Goal: Find contact information: Find contact information

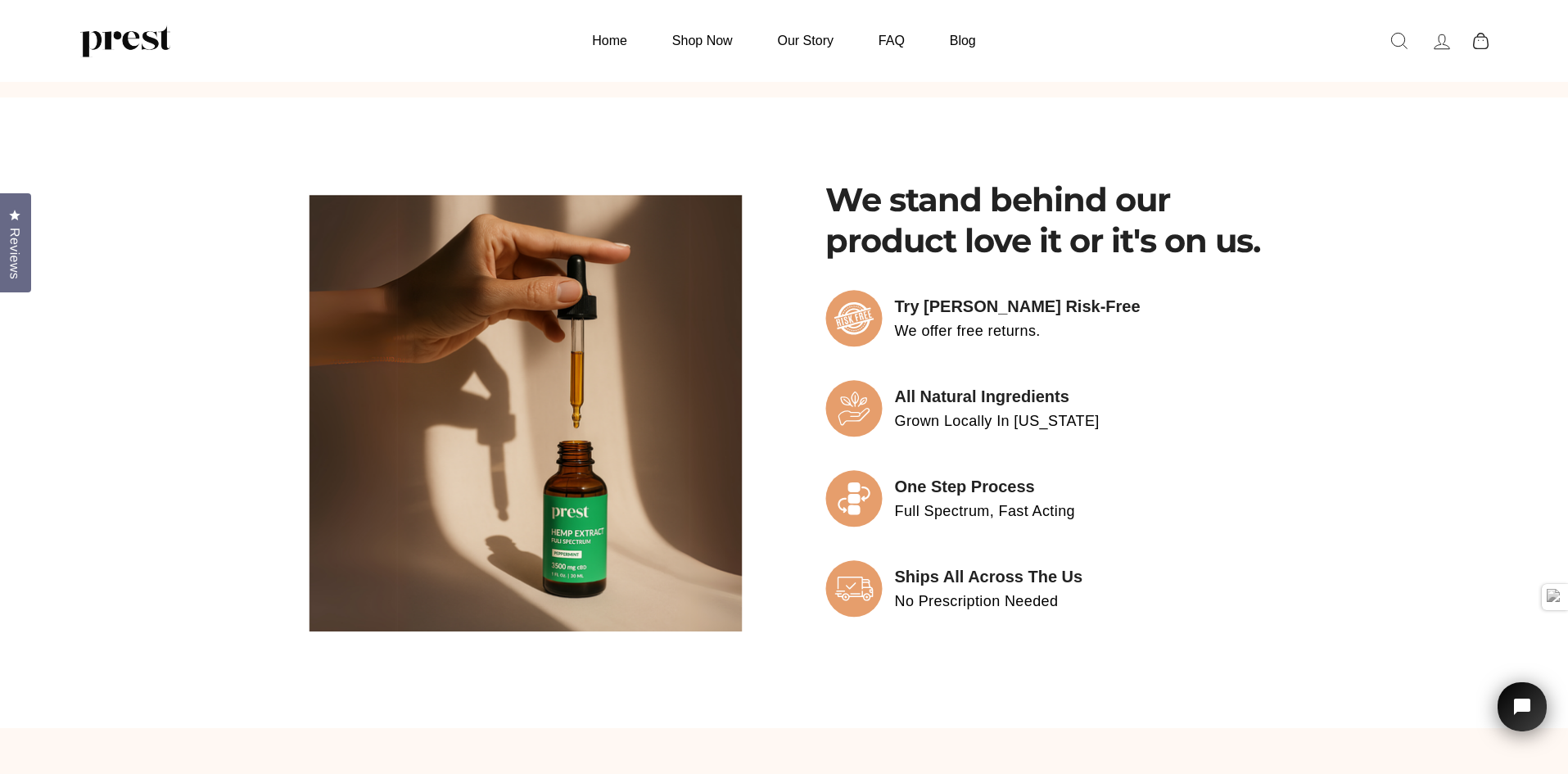
scroll to position [3880, 0]
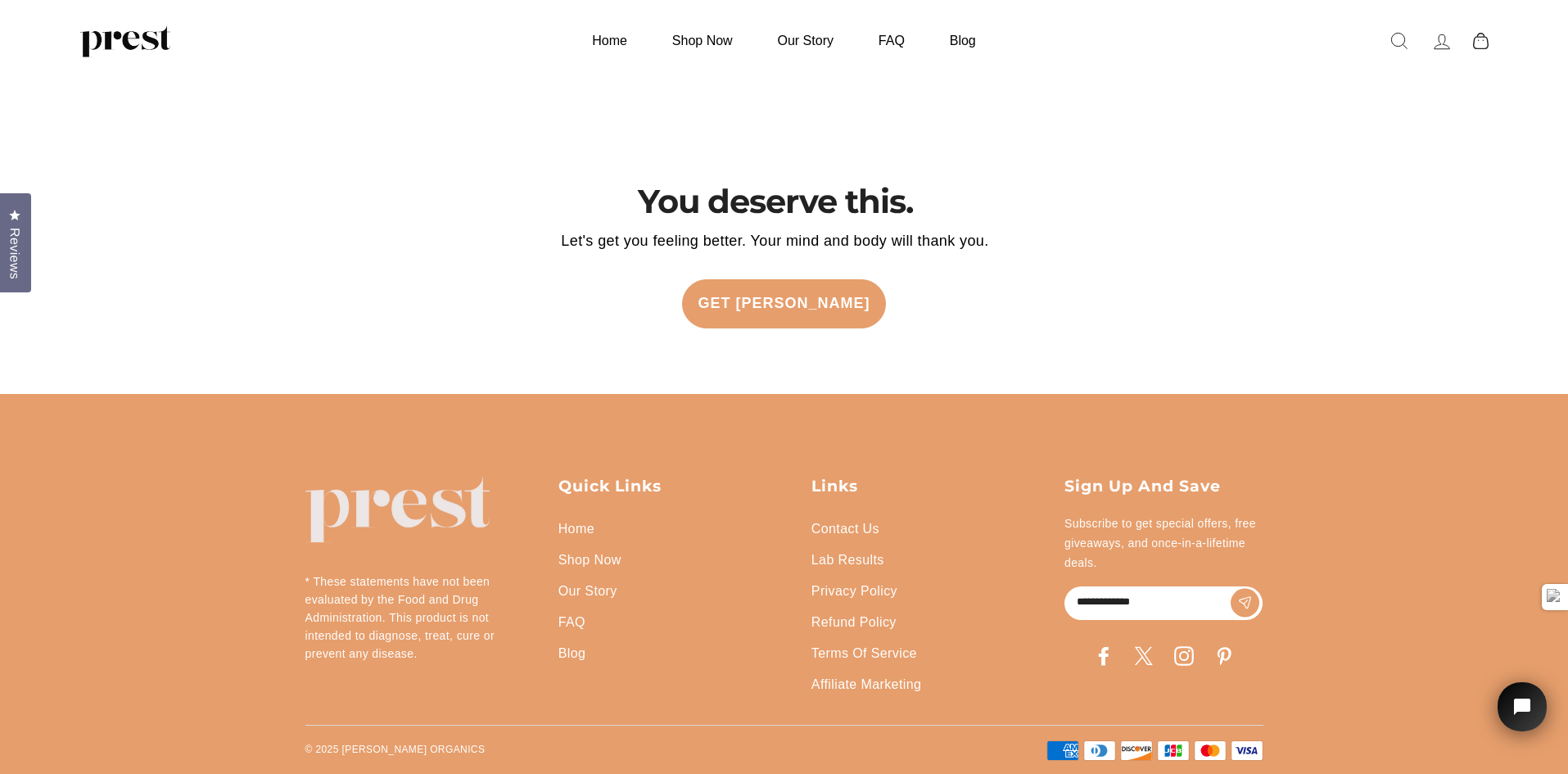
drag, startPoint x: 772, startPoint y: 233, endPoint x: 608, endPoint y: 784, distance: 574.9
click at [852, 518] on link "Contact Us" at bounding box center [845, 529] width 68 height 31
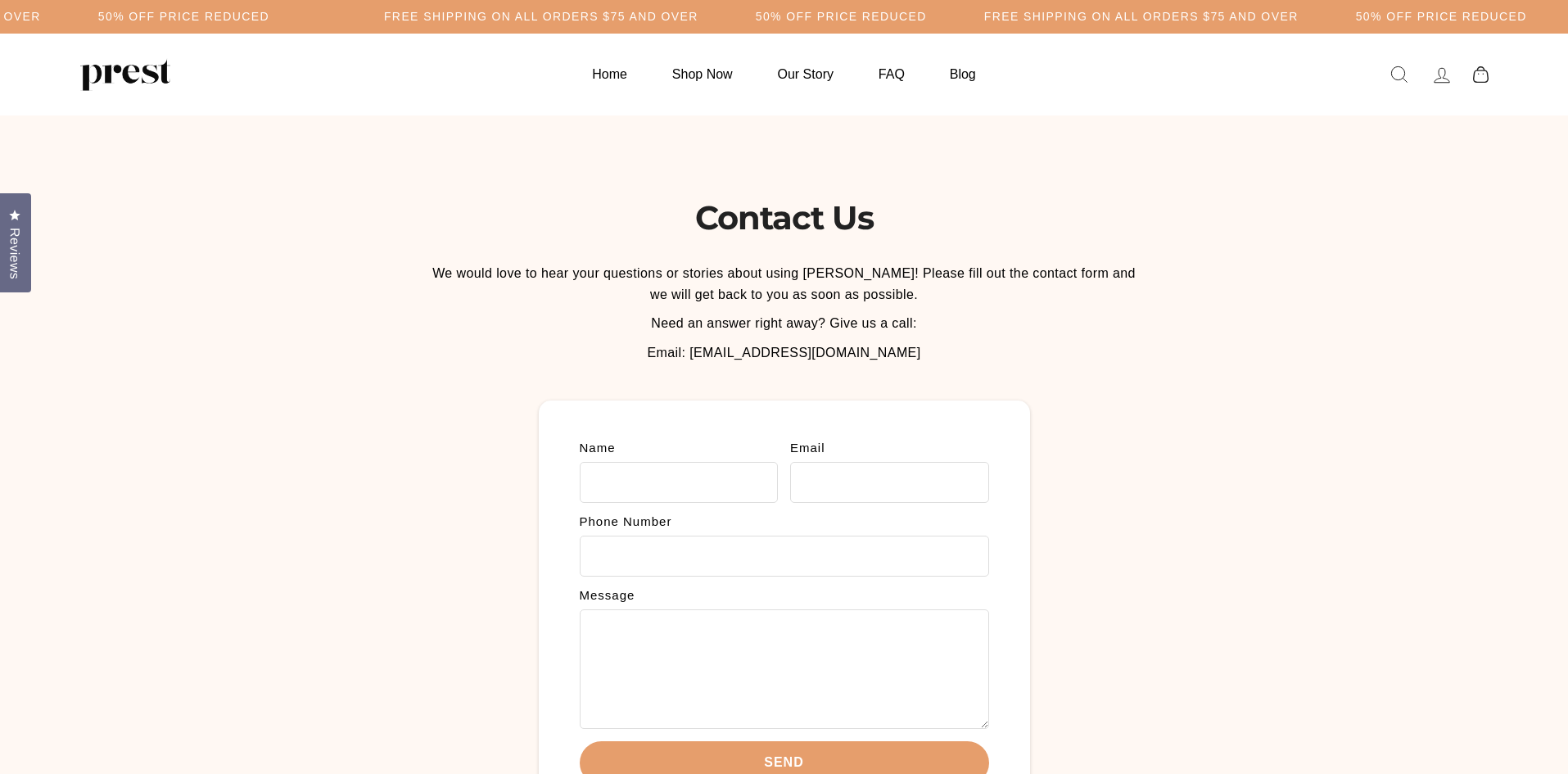
click at [784, 350] on span "Email: Info@prestorganics.com" at bounding box center [784, 353] width 273 height 14
click at [905, 353] on p "Email: Info@prestorganics.com" at bounding box center [784, 353] width 719 height 22
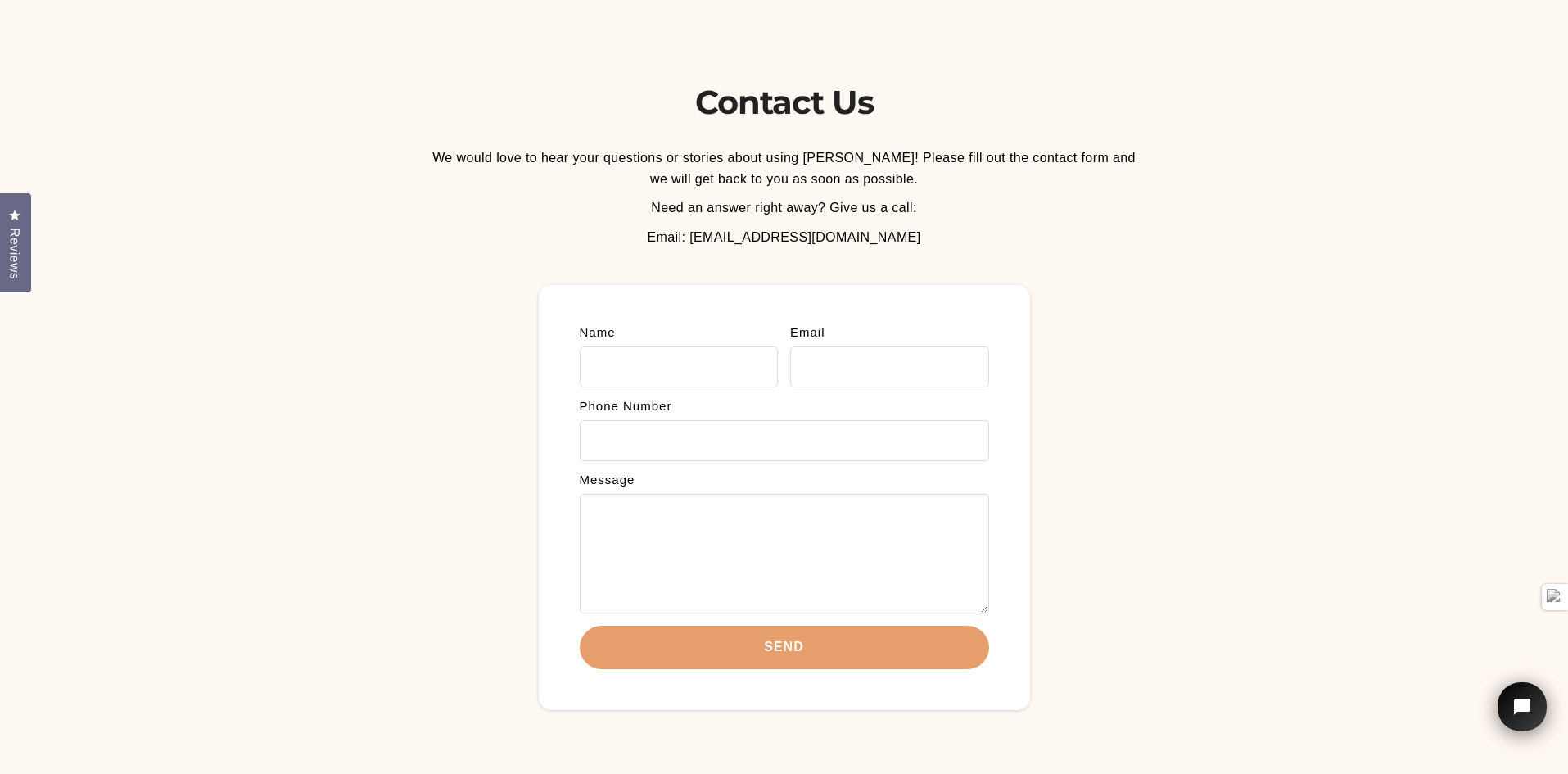
scroll to position [105, 0]
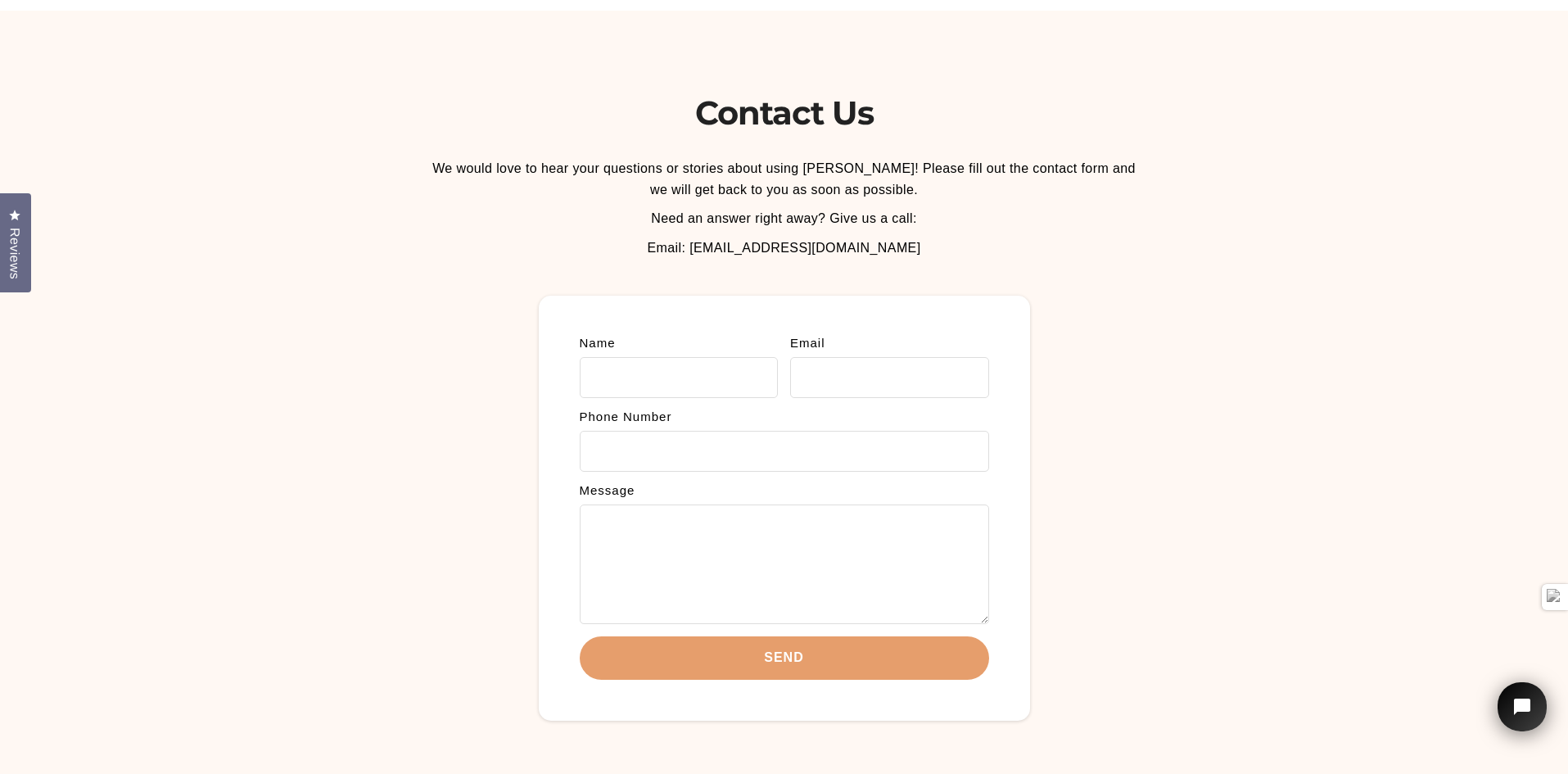
click at [542, 197] on p "We would love to hear your questions or stories about using PREST! Please fill …" at bounding box center [784, 178] width 719 height 42
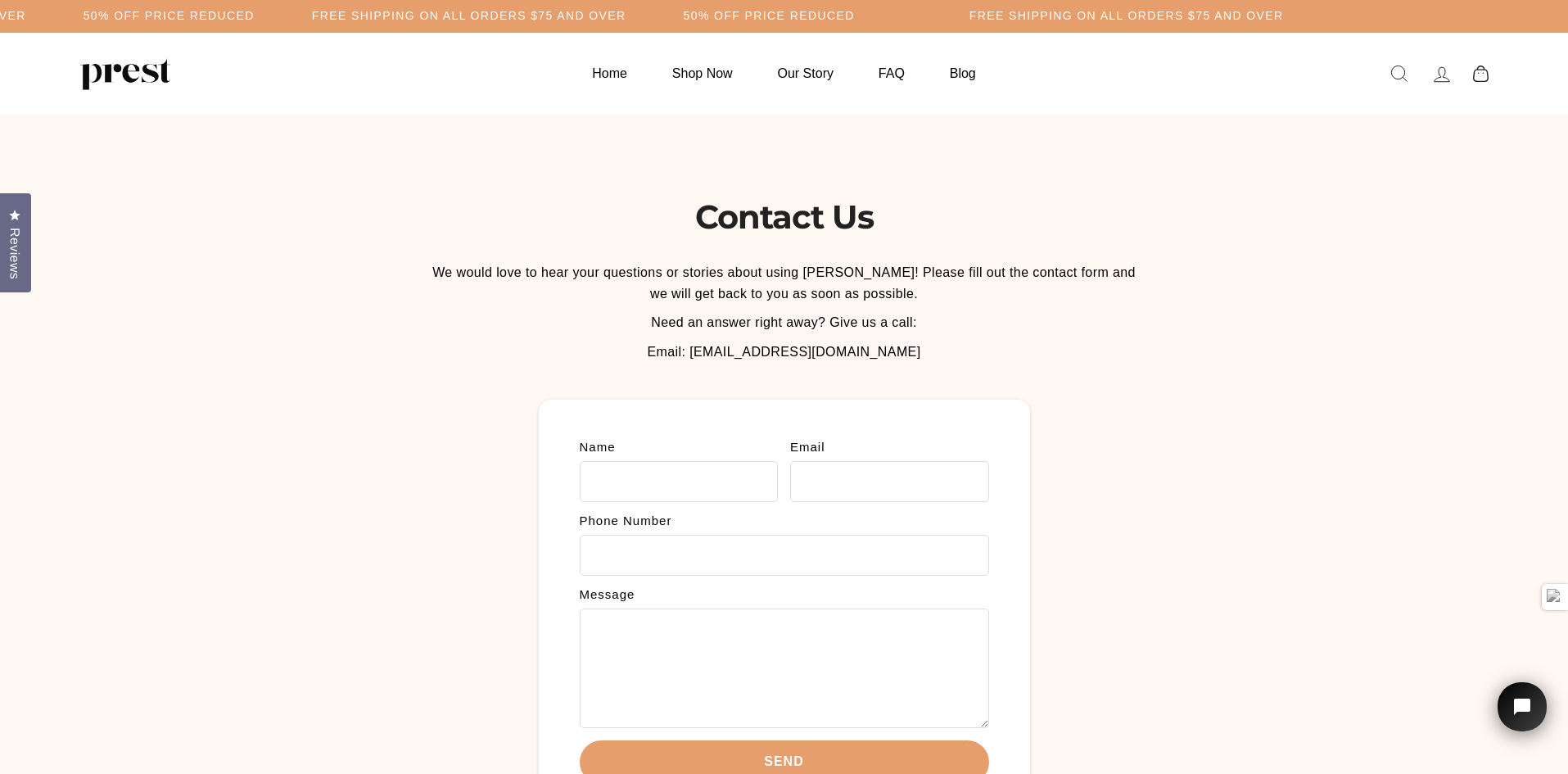
scroll to position [0, 0]
click at [144, 66] on img at bounding box center [126, 74] width 90 height 33
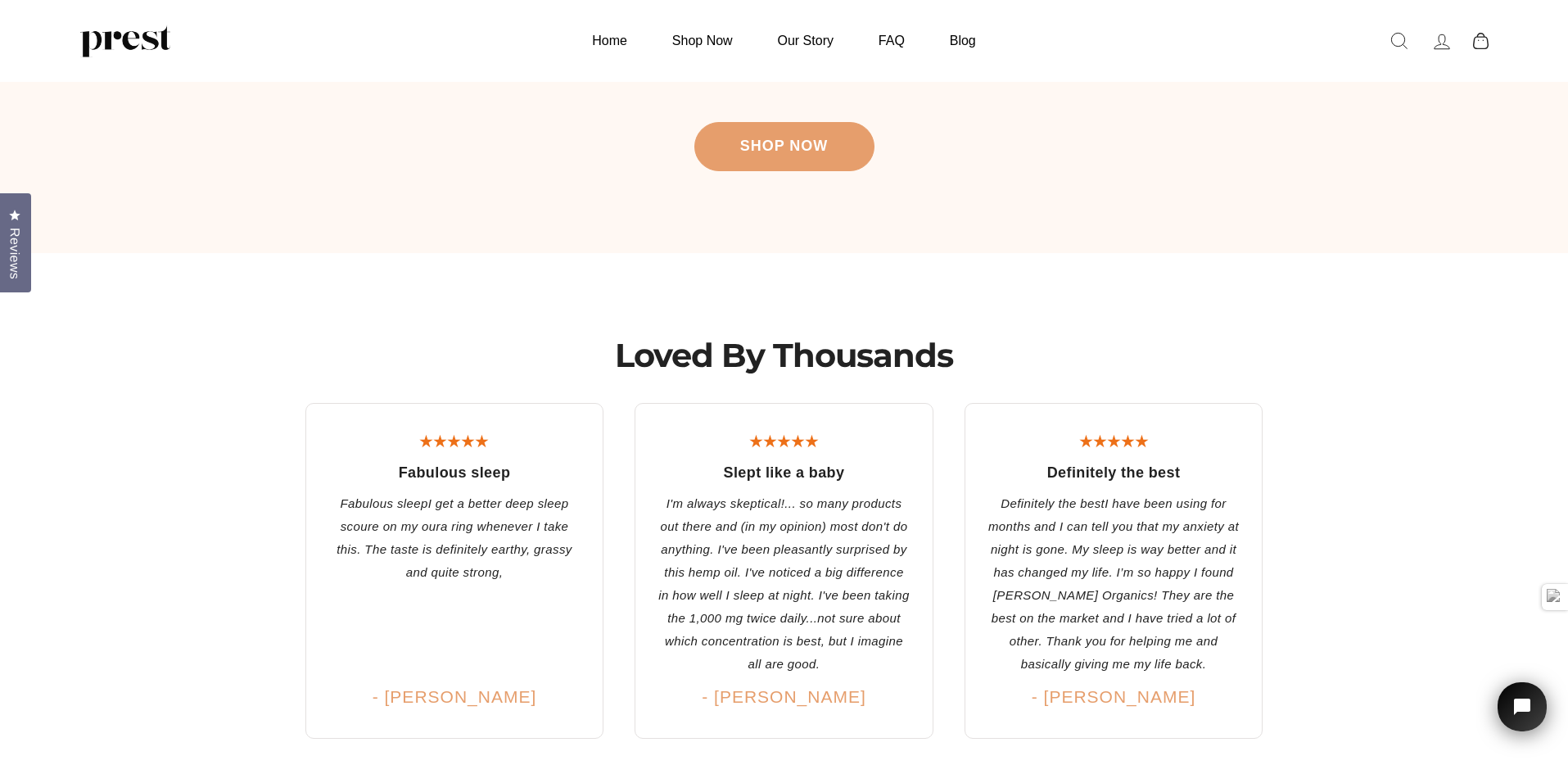
scroll to position [2704, 0]
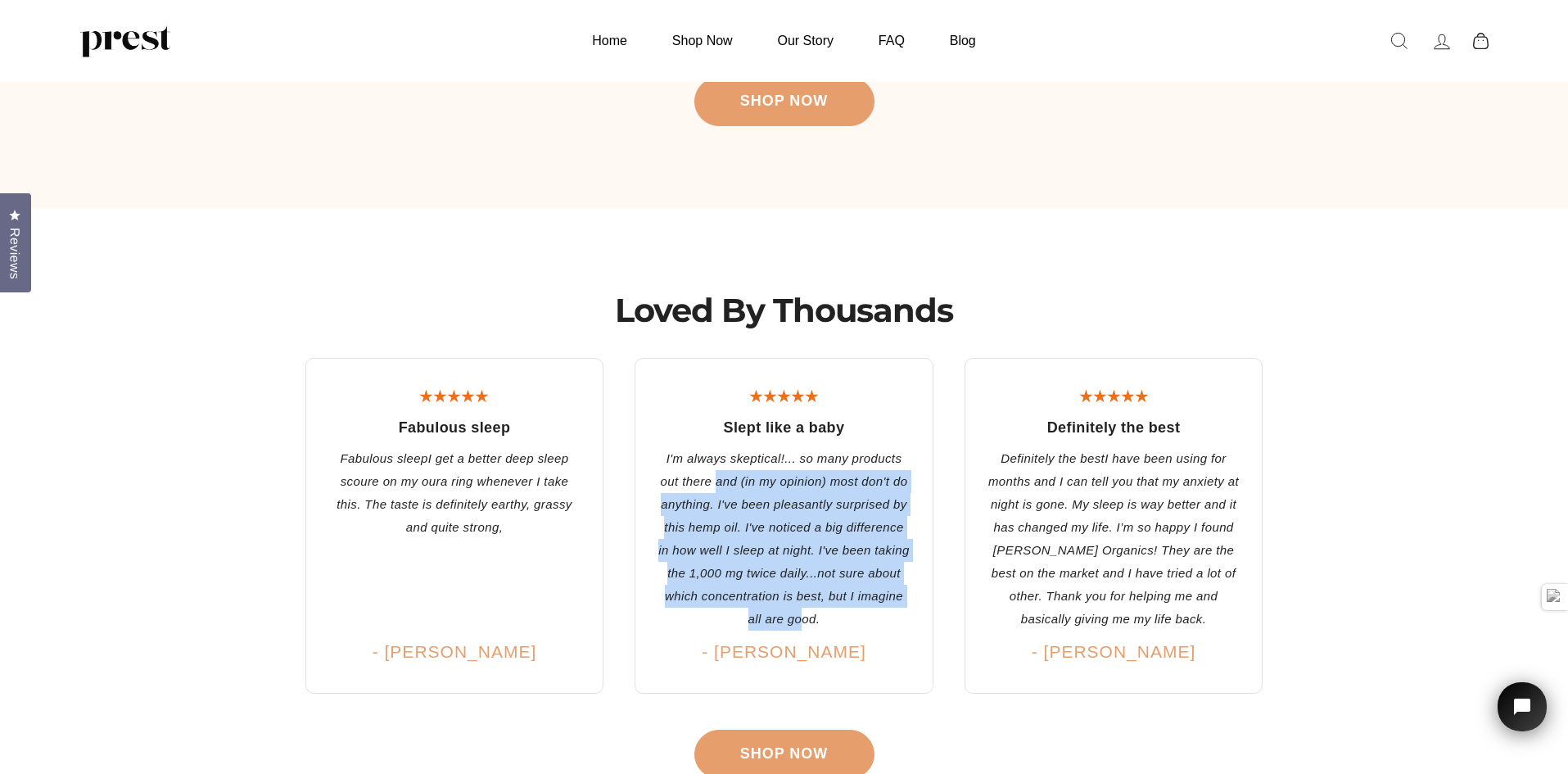
drag, startPoint x: 710, startPoint y: 516, endPoint x: 806, endPoint y: 639, distance: 156.0
click at [800, 631] on p "I'm always skeptical!... so many products out there and (in my opinion) most do…" at bounding box center [784, 539] width 251 height 184
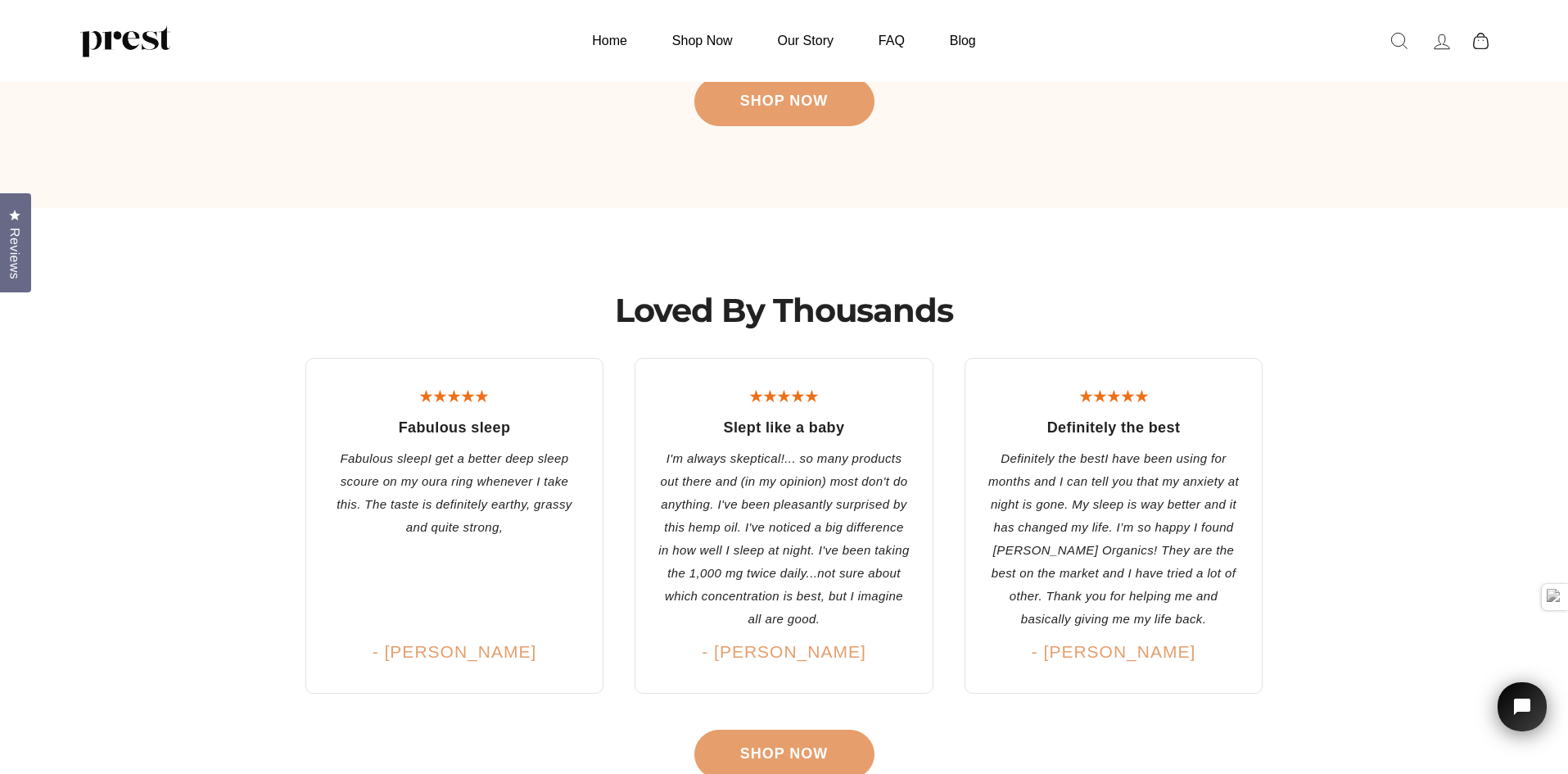
click at [843, 631] on p "I'm always skeptical!... so many products out there and (in my opinion) most do…" at bounding box center [784, 539] width 251 height 184
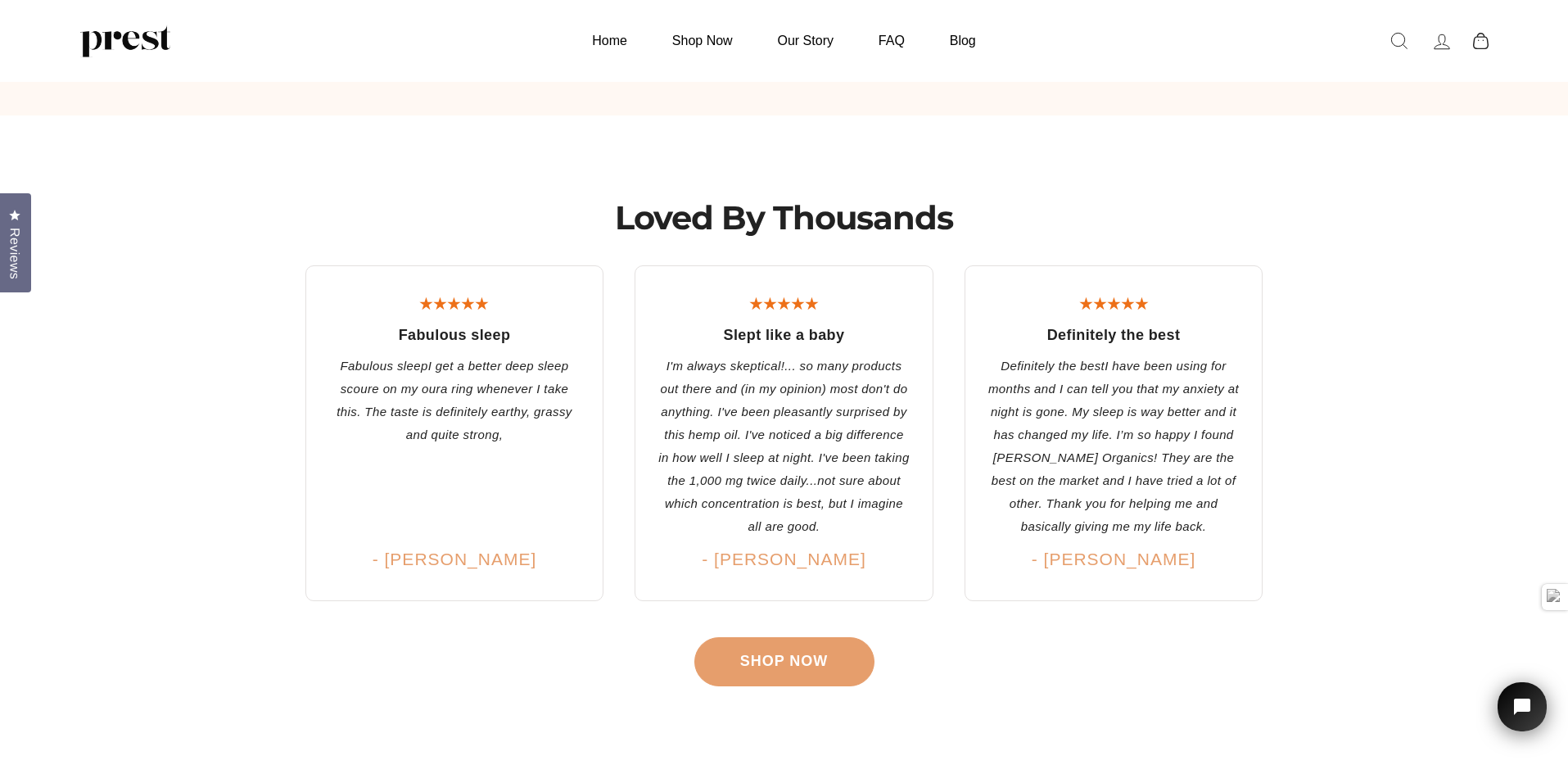
scroll to position [2786, 0]
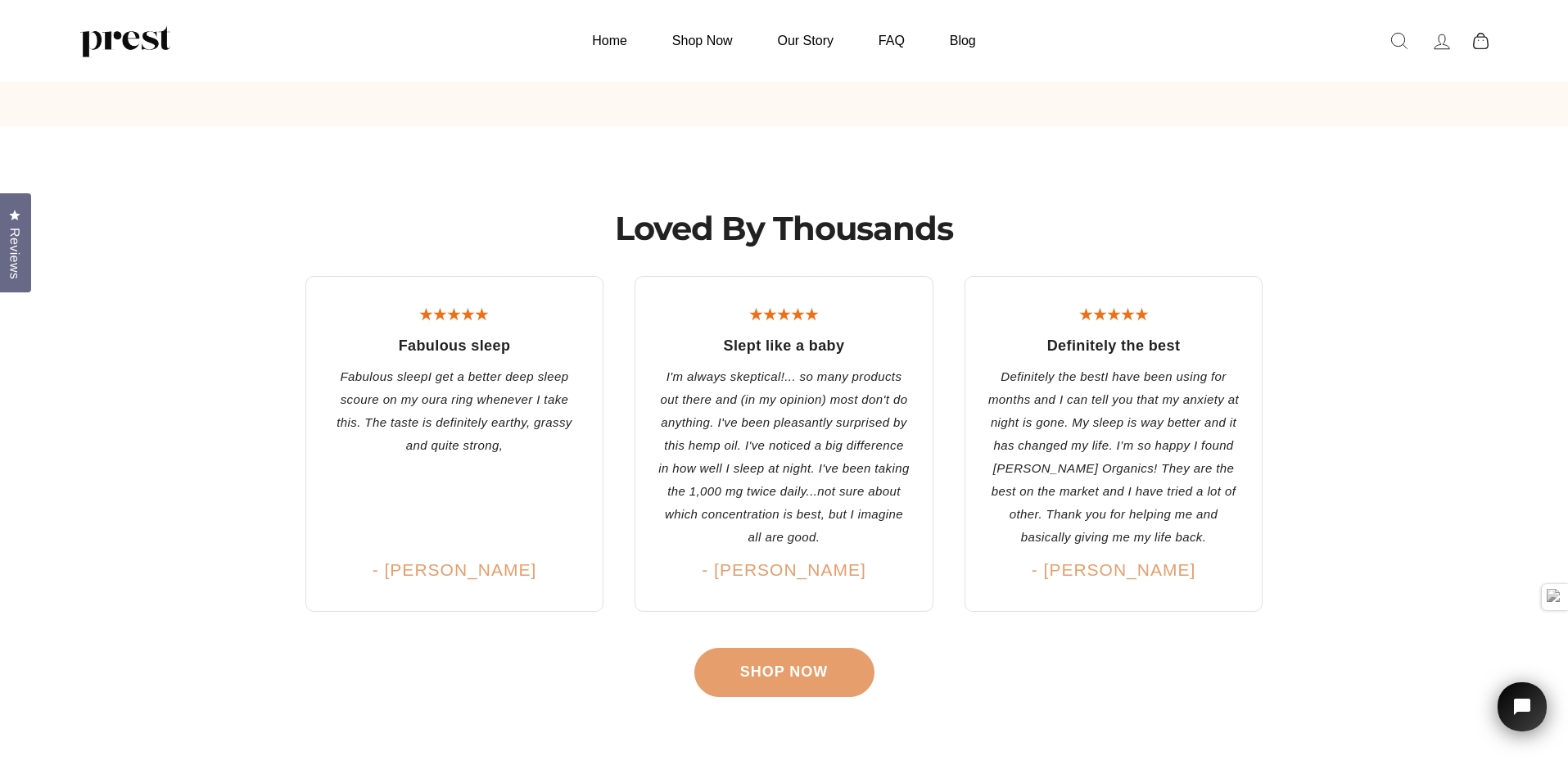
drag, startPoint x: 376, startPoint y: 181, endPoint x: 611, endPoint y: 4, distance: 294.2
click at [376, 181] on div "Loved By Thousands" at bounding box center [784, 453] width 1040 height 653
